Goal: Book appointment/travel/reservation

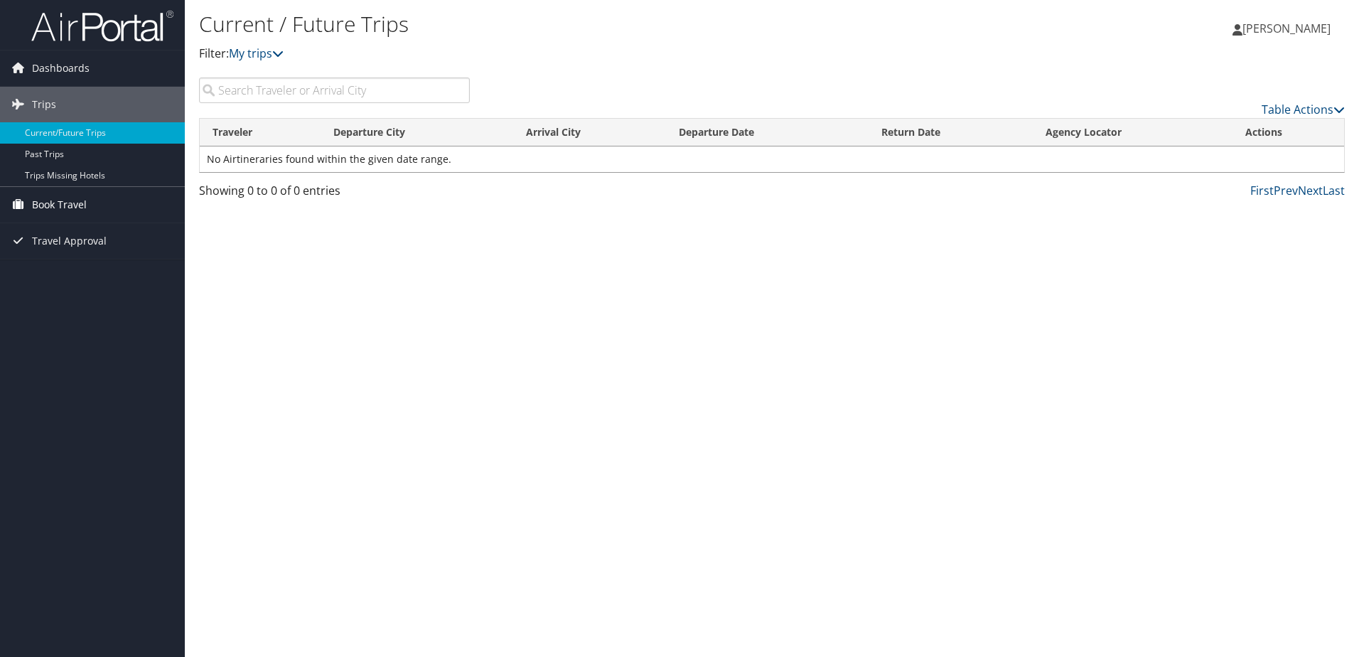
click at [87, 204] on link "Book Travel" at bounding box center [92, 205] width 185 height 36
click at [88, 276] on link "Book/Manage Online Trips" at bounding box center [92, 275] width 185 height 21
